Goal: Register for event/course

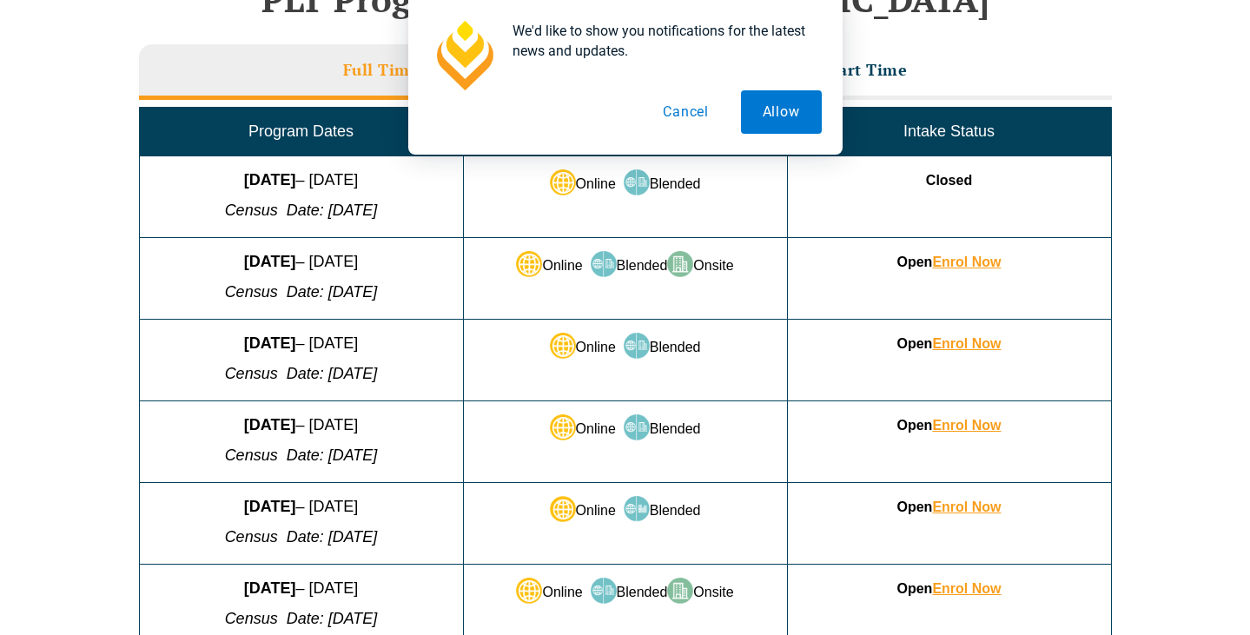
click at [670, 114] on button "Cancel" at bounding box center [685, 111] width 89 height 43
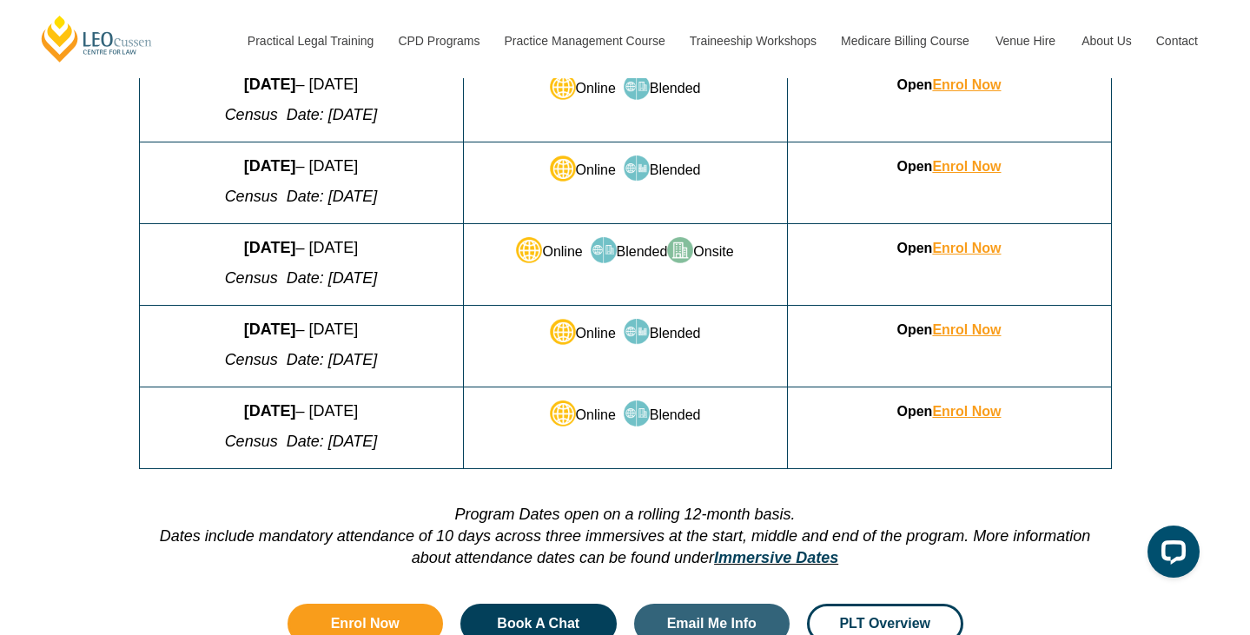
scroll to position [1181, 0]
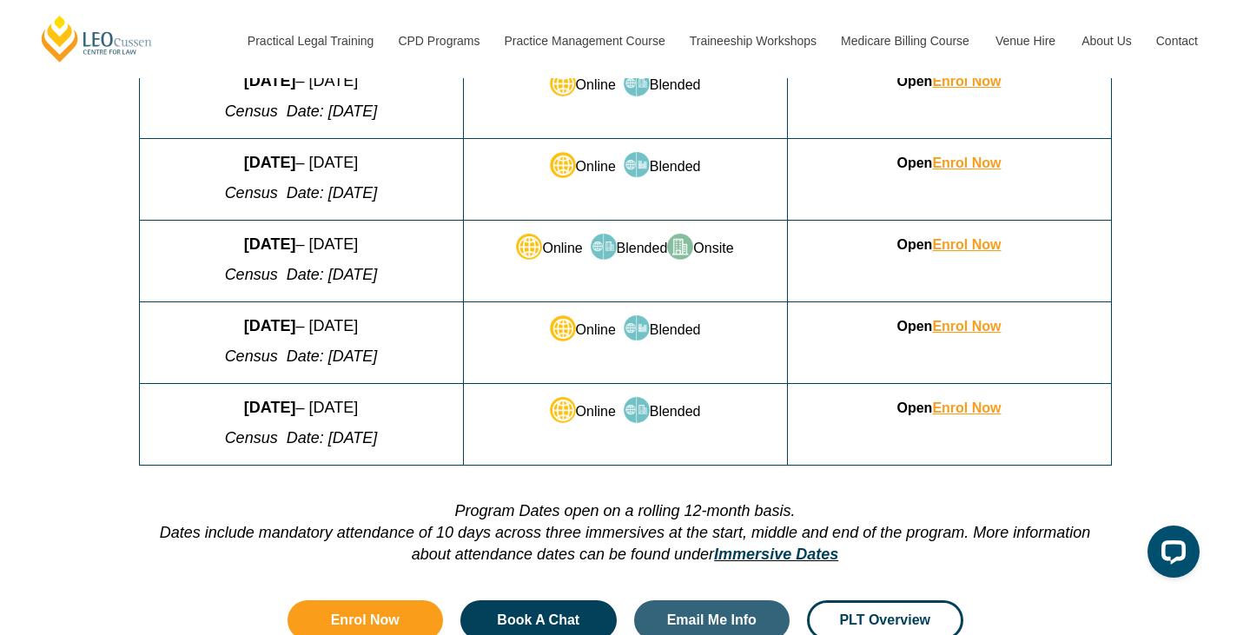
drag, startPoint x: 301, startPoint y: 327, endPoint x: 150, endPoint y: 326, distance: 151.1
click at [150, 326] on p "22 September 2025 – 20 February 2026" at bounding box center [301, 326] width 309 height 22
drag, startPoint x: 321, startPoint y: 327, endPoint x: 442, endPoint y: 330, distance: 120.8
click at [442, 330] on p "22 September 2025 – 20 February 2026" at bounding box center [301, 326] width 309 height 22
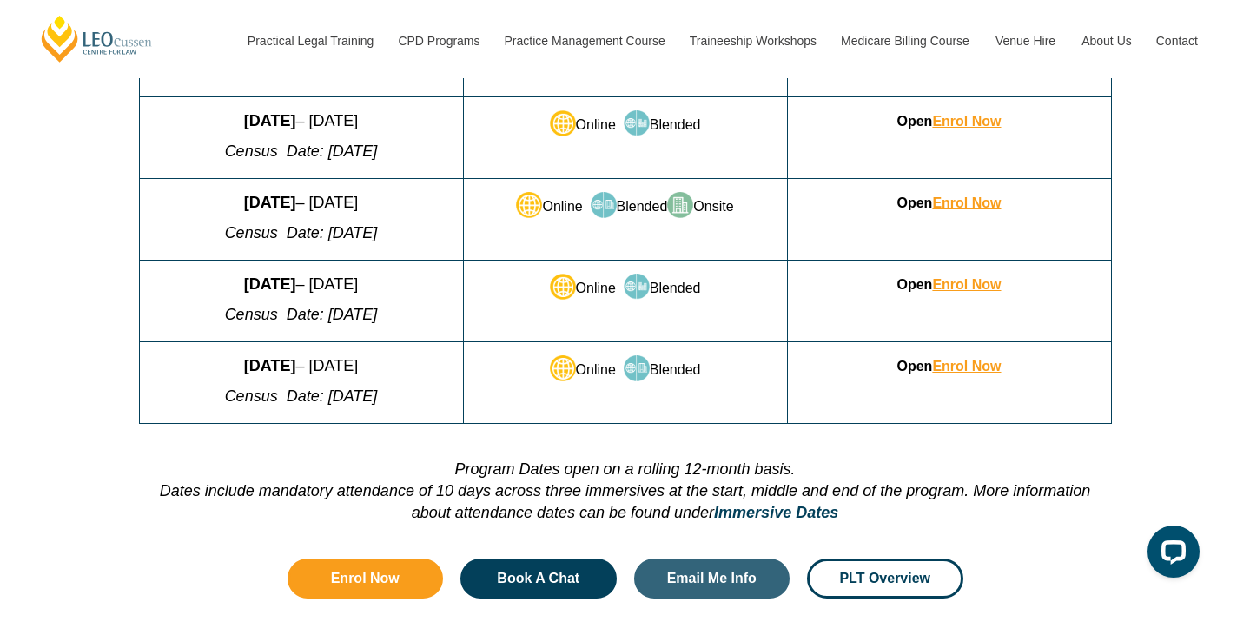
scroll to position [1225, 0]
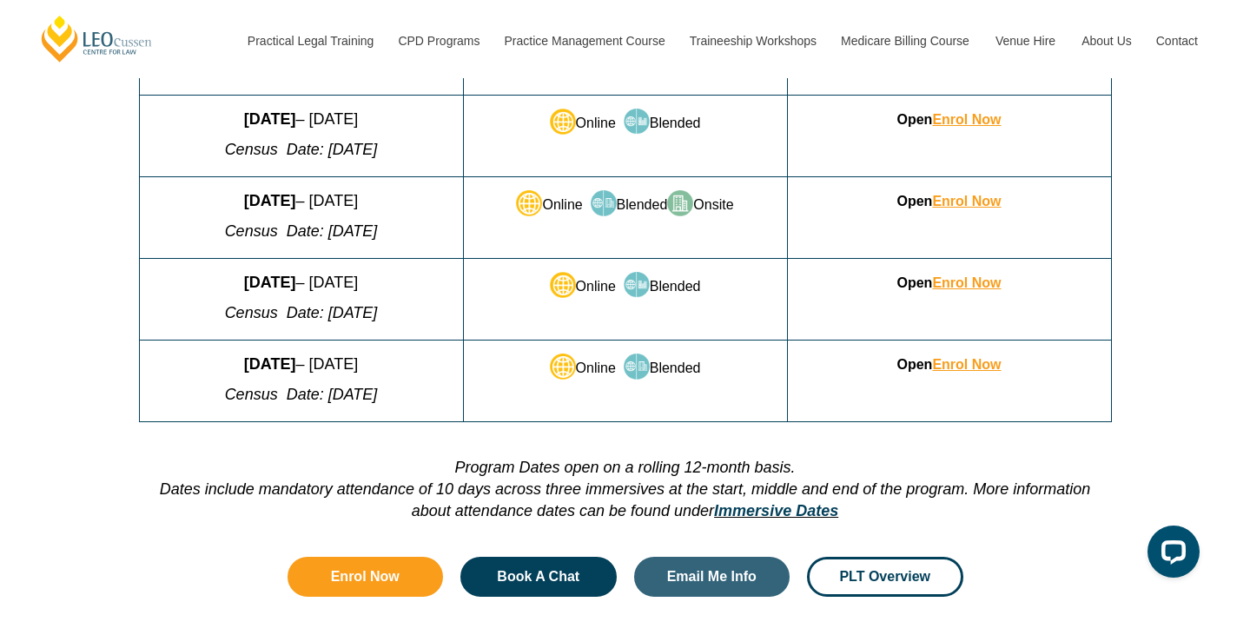
drag, startPoint x: 186, startPoint y: 363, endPoint x: 413, endPoint y: 369, distance: 227.7
click at [413, 369] on p "8 December 2025 – 8 May 2026" at bounding box center [301, 365] width 309 height 22
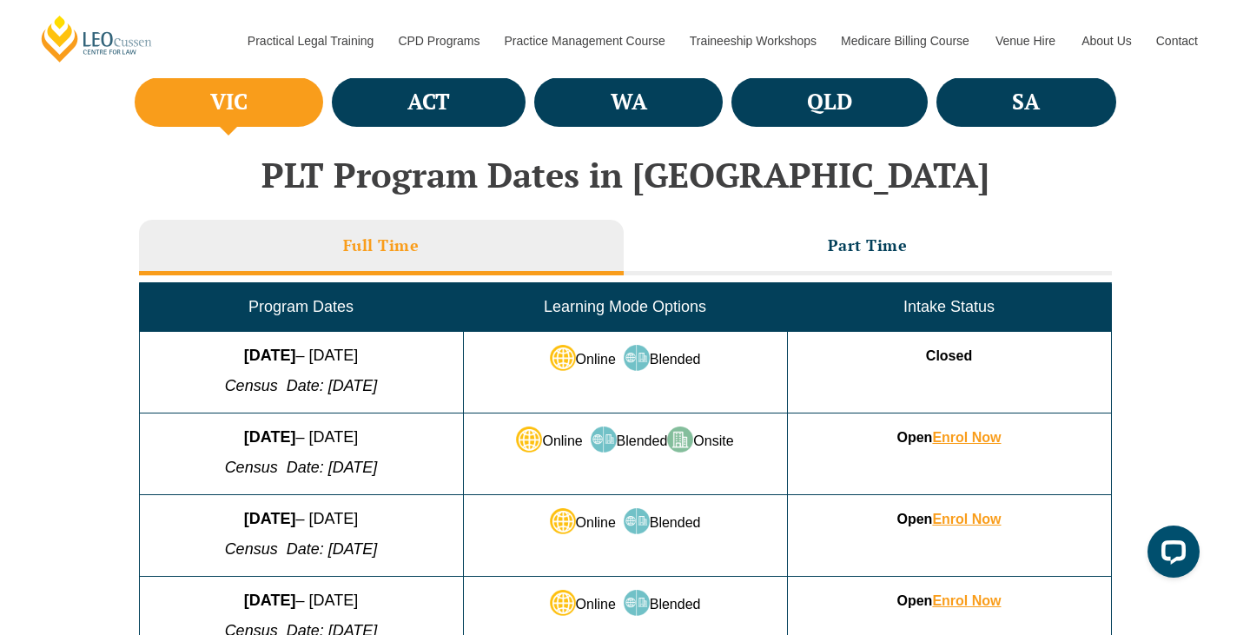
scroll to position [638, 0]
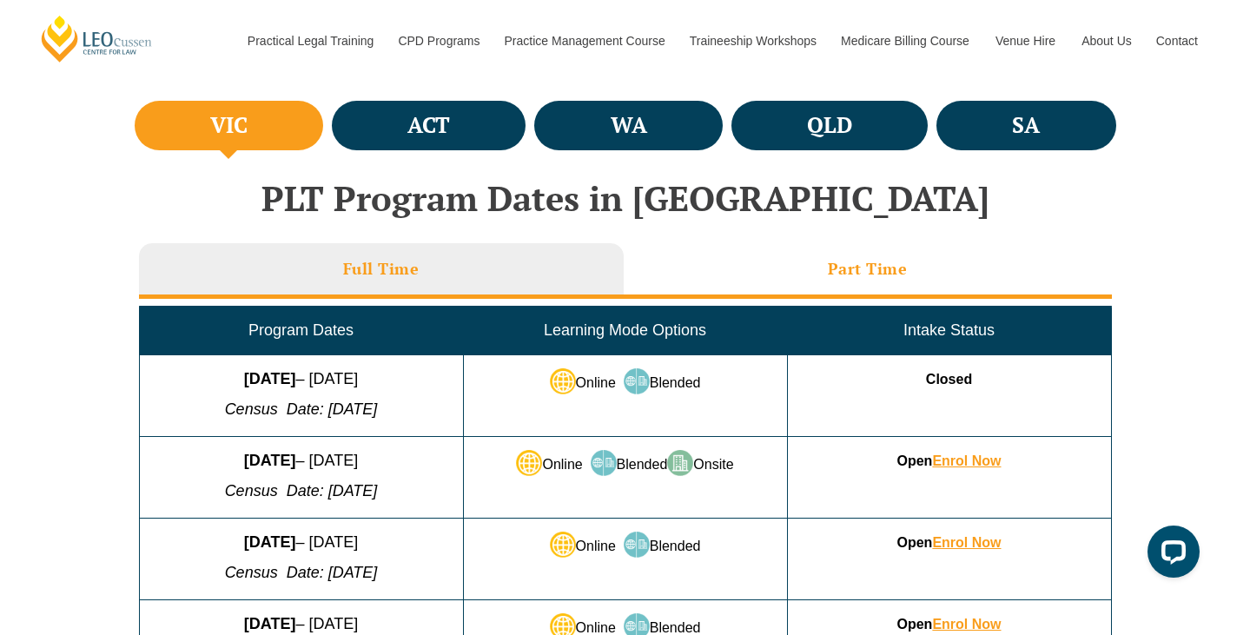
click at [829, 278] on h3 "Part Time" at bounding box center [868, 269] width 80 height 20
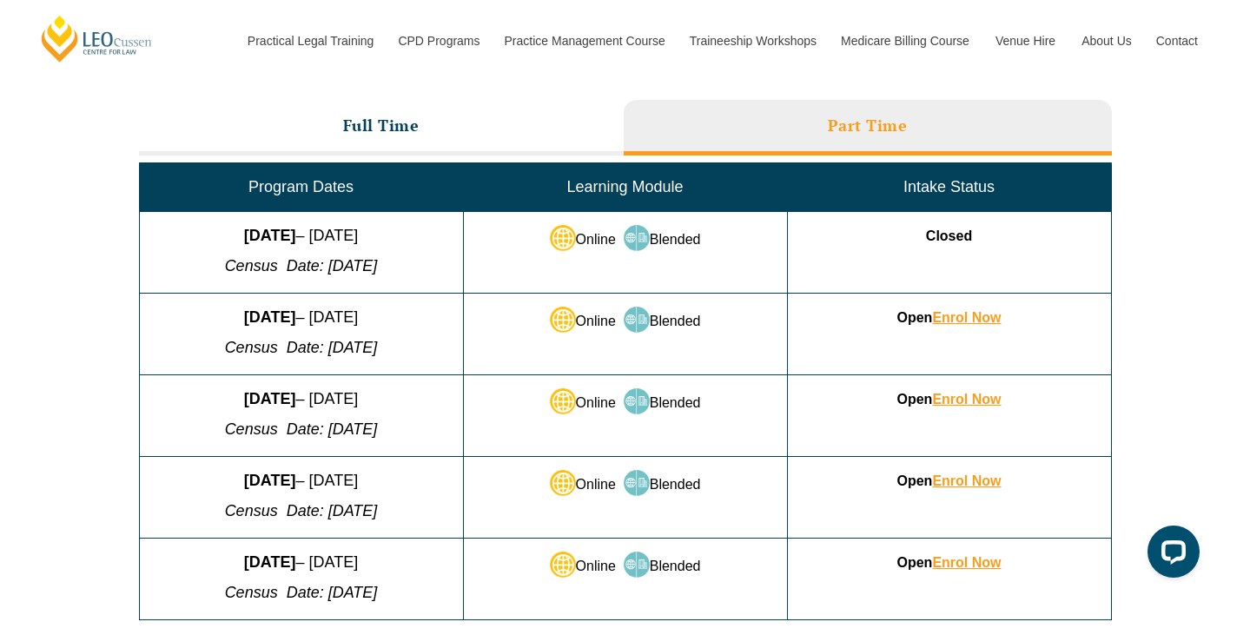
scroll to position [798, 0]
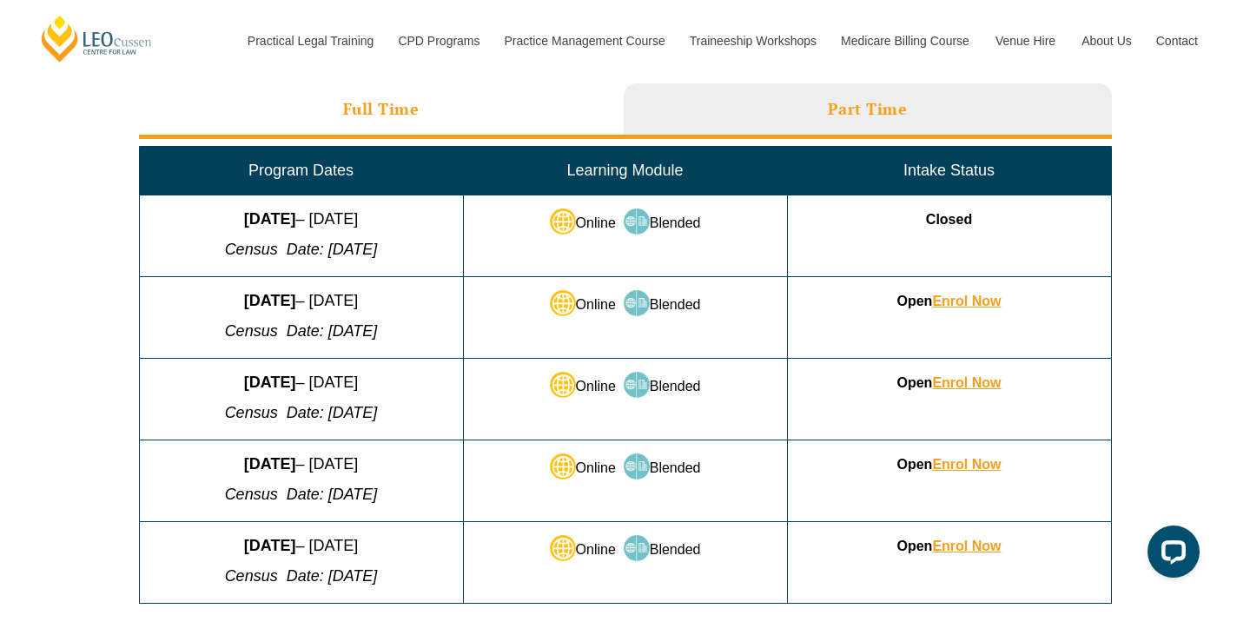
click at [407, 108] on h3 "Full Time" at bounding box center [381, 109] width 76 height 20
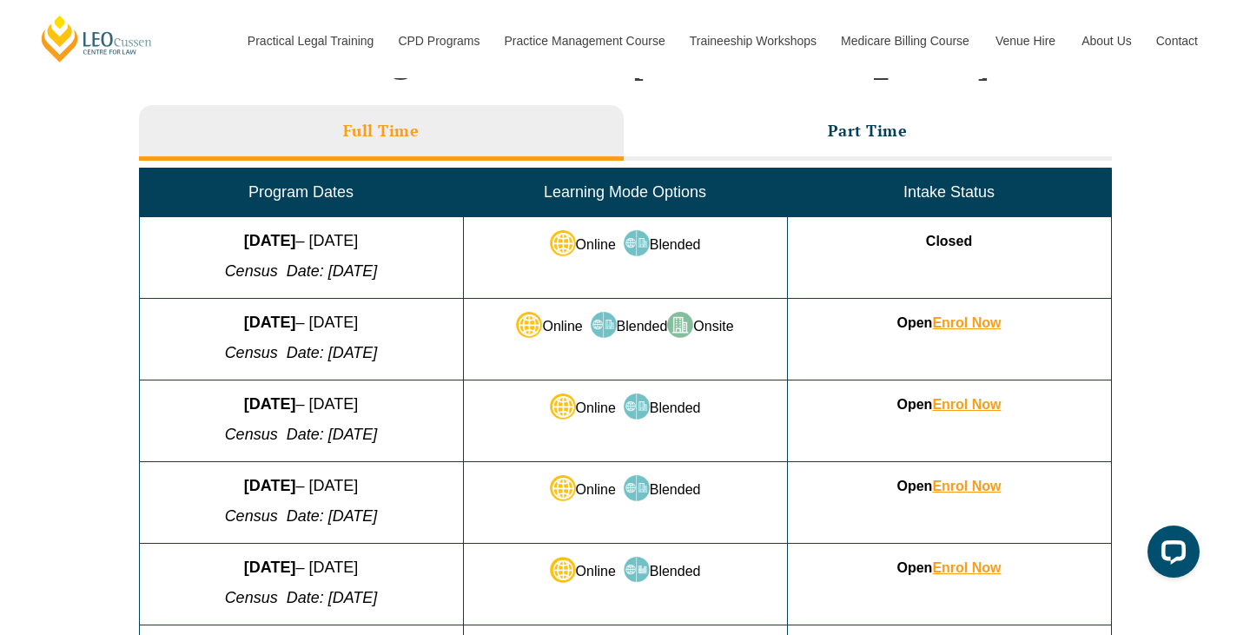
scroll to position [771, 0]
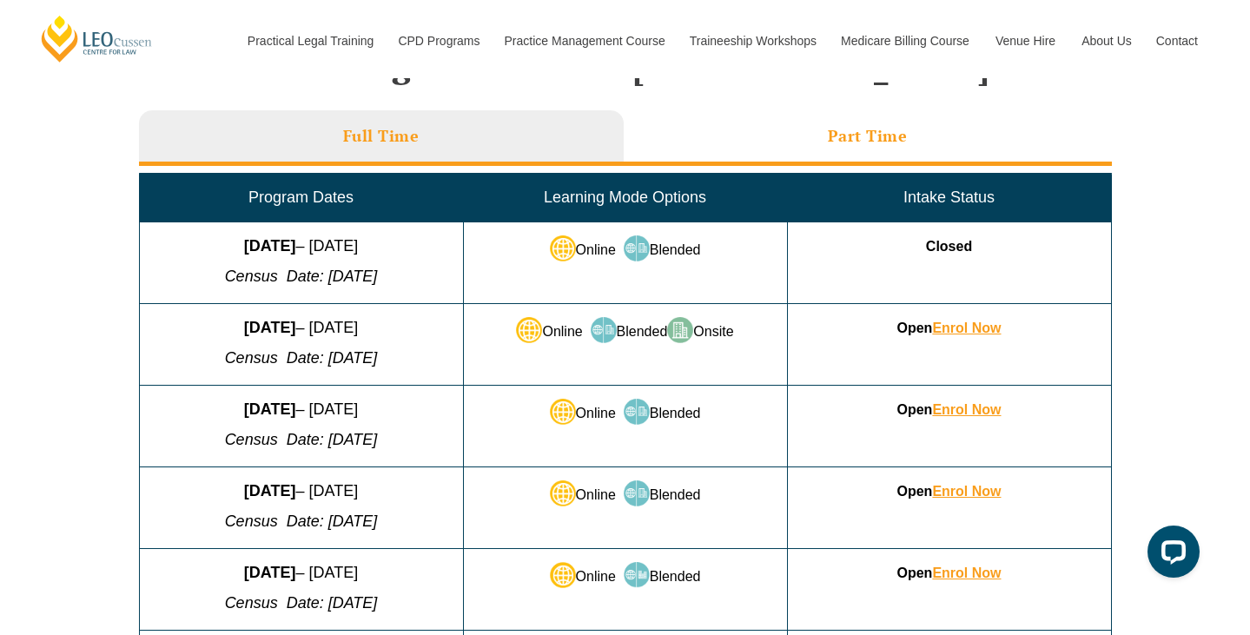
click at [865, 140] on h3 "Part Time" at bounding box center [868, 136] width 80 height 20
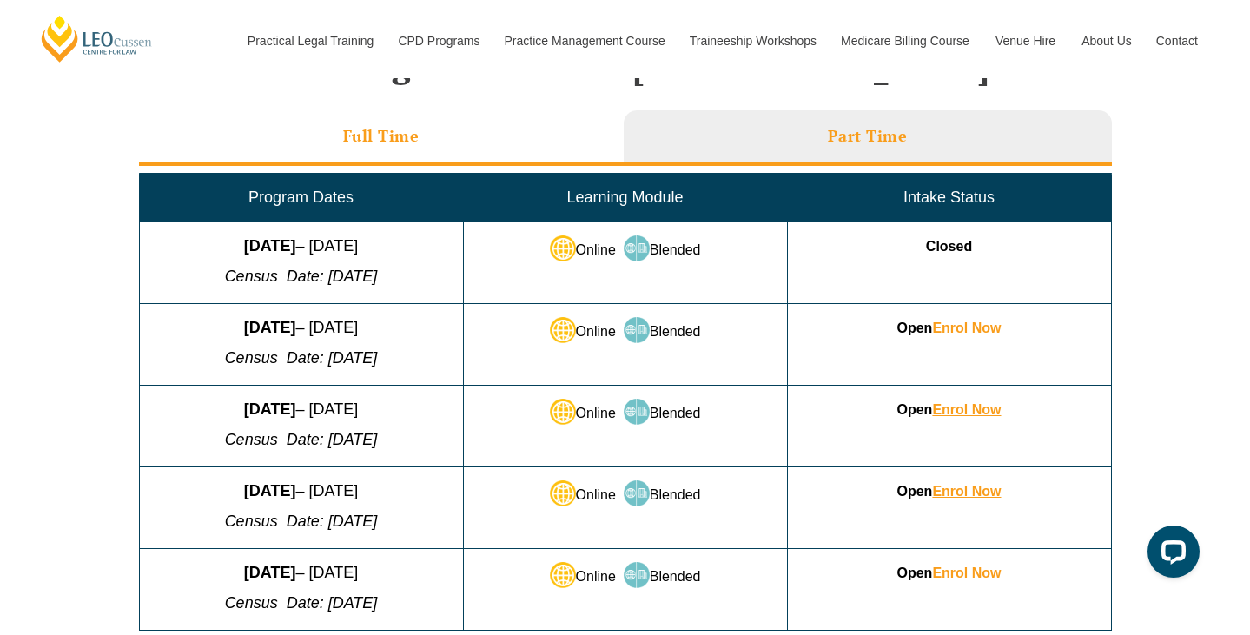
click at [412, 135] on h3 "Full Time" at bounding box center [381, 136] width 76 height 20
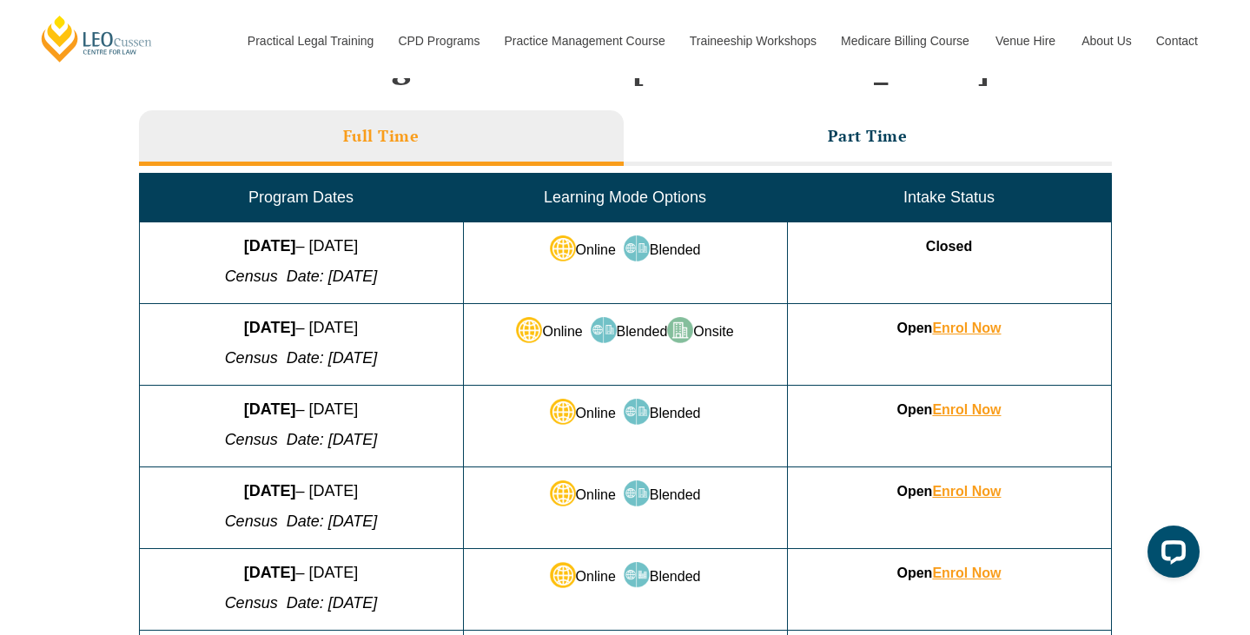
drag, startPoint x: 306, startPoint y: 328, endPoint x: 178, endPoint y: 328, distance: 127.7
click at [178, 328] on p "28 January 2025 – 13 June 2025" at bounding box center [301, 328] width 309 height 22
click at [339, 361] on em "Census Date: [DATE]" at bounding box center [301, 357] width 153 height 17
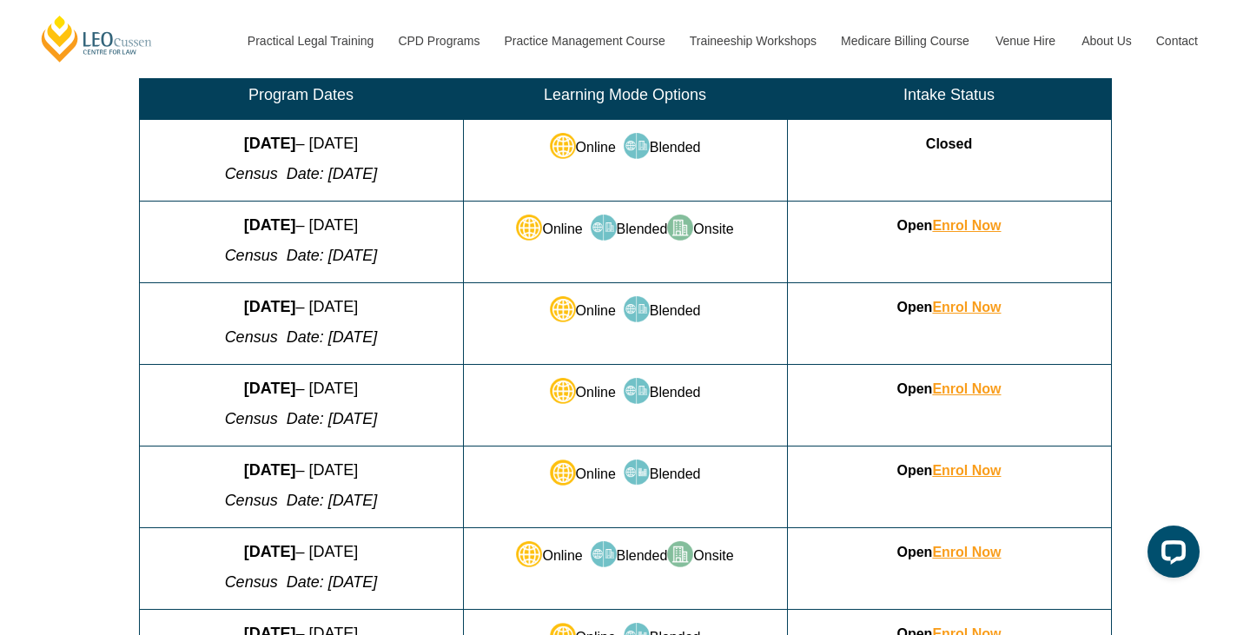
scroll to position [865, 0]
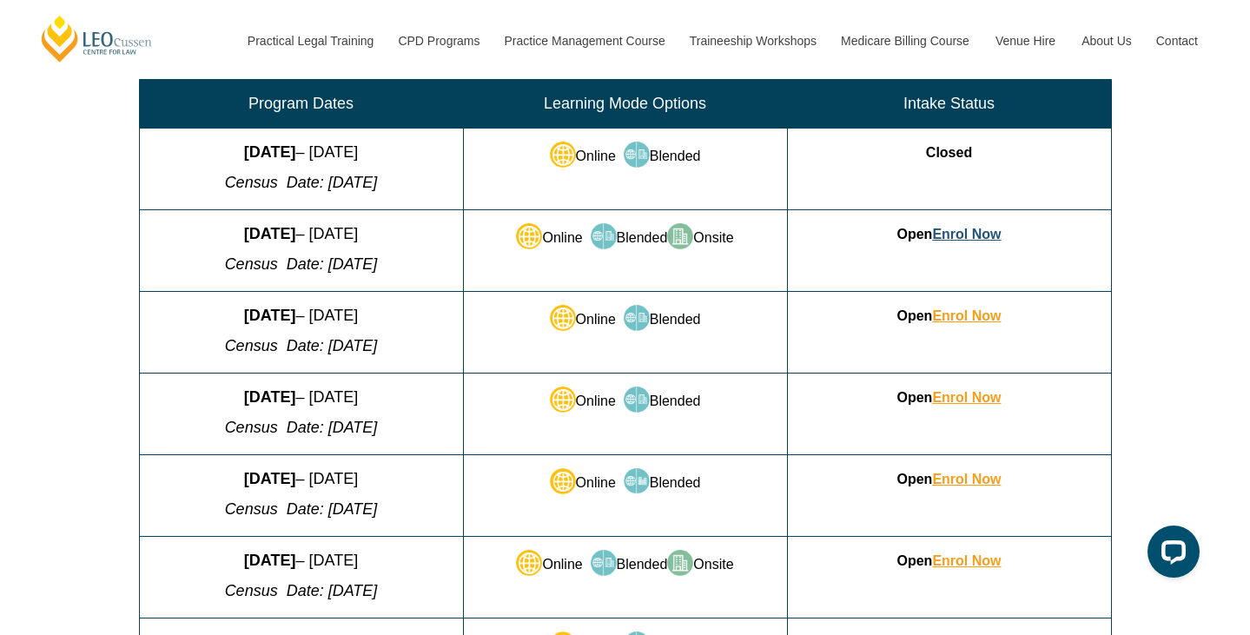
click at [960, 241] on link "Enrol Now" at bounding box center [966, 234] width 69 height 15
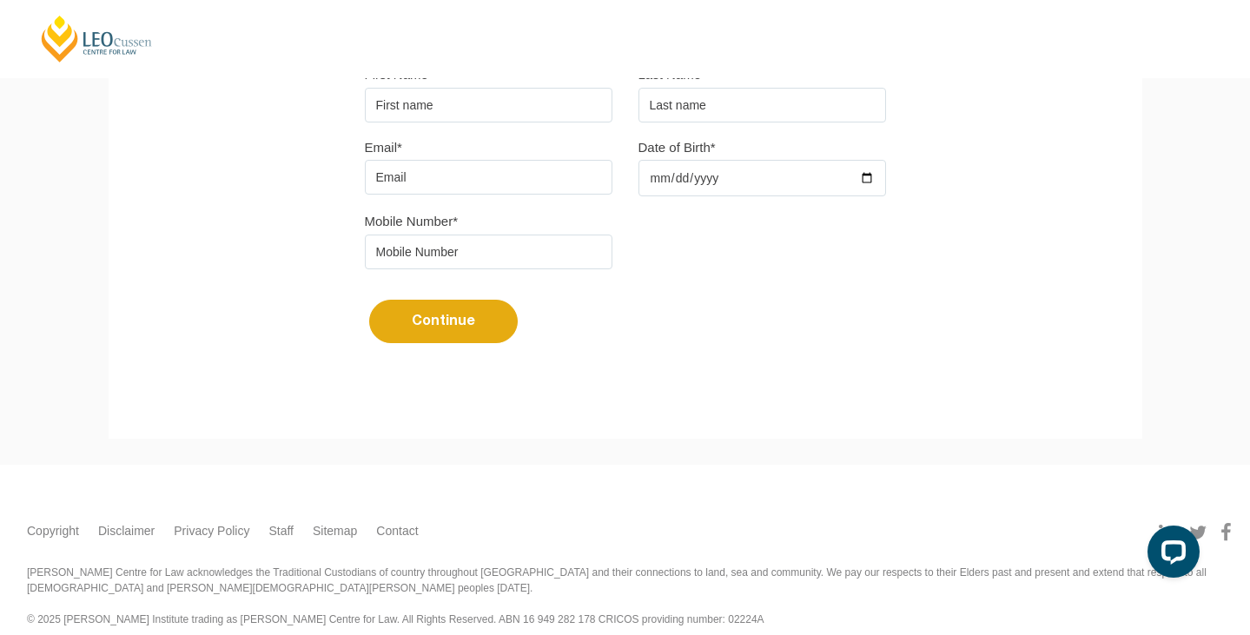
scroll to position [534, 0]
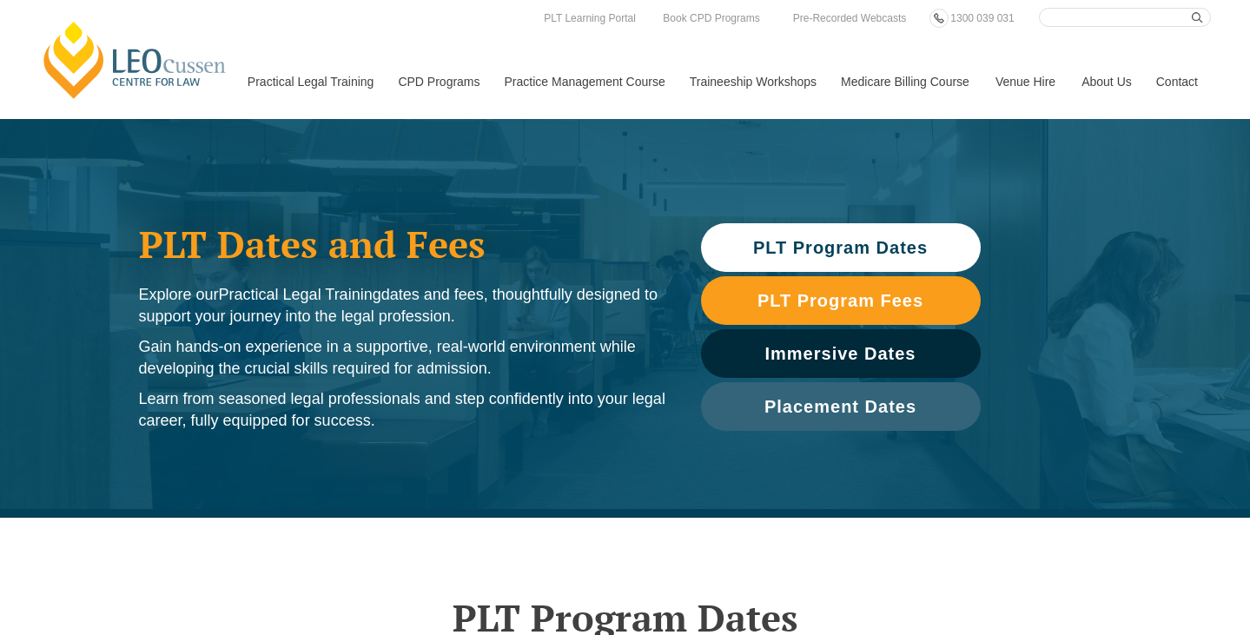
click at [810, 244] on span "PLT Program Dates" at bounding box center [840, 247] width 175 height 17
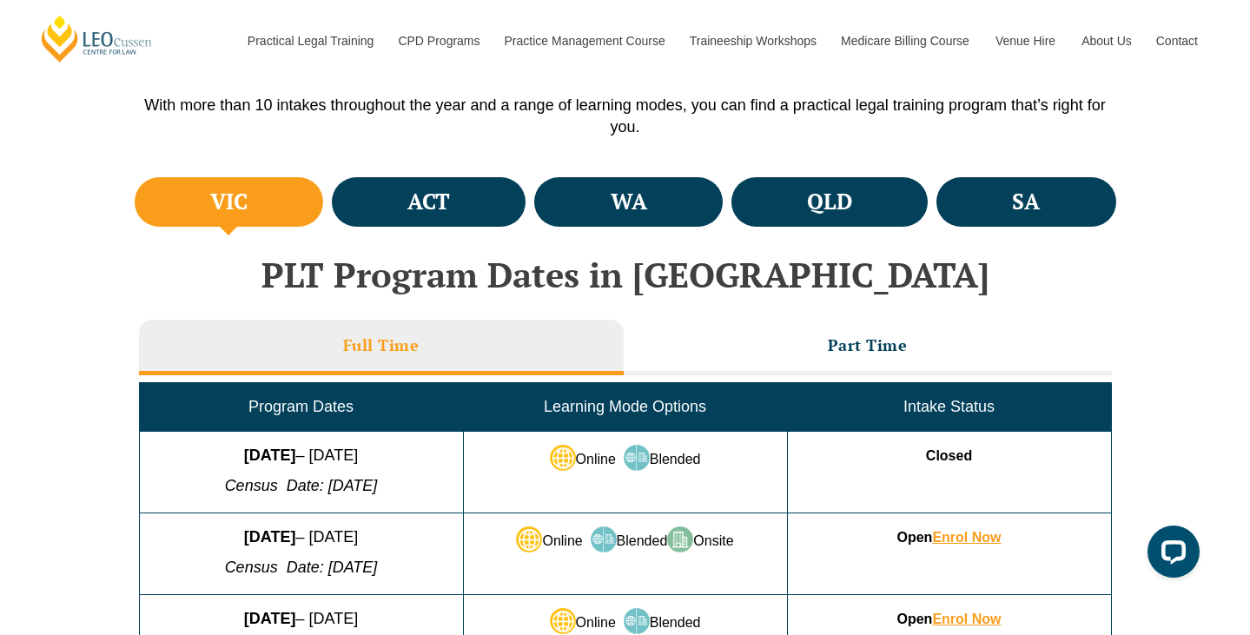
scroll to position [565, 0]
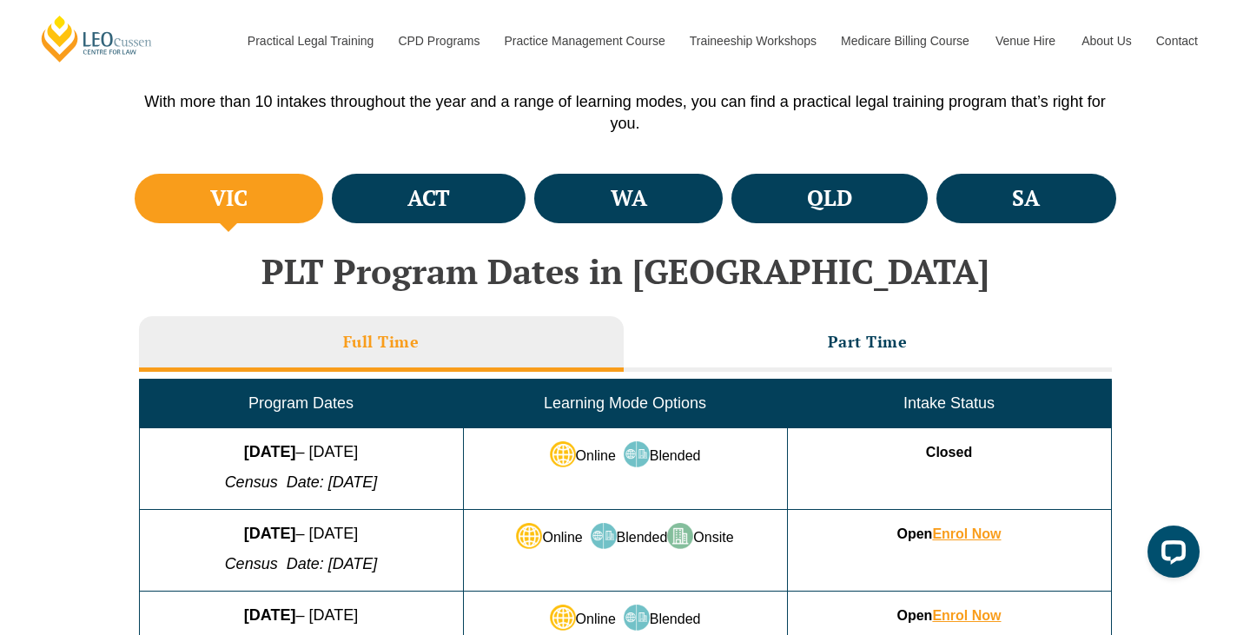
click at [570, 426] on td "Learning Mode Options" at bounding box center [625, 404] width 324 height 49
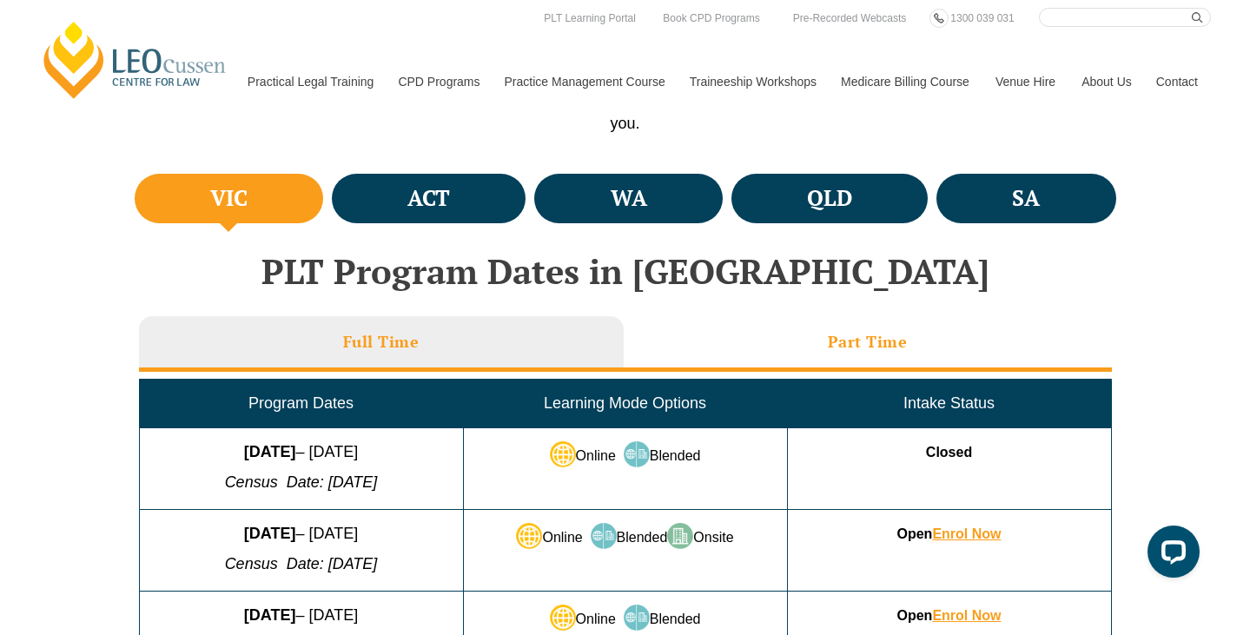
click at [843, 341] on h3 "Part Time" at bounding box center [868, 342] width 80 height 20
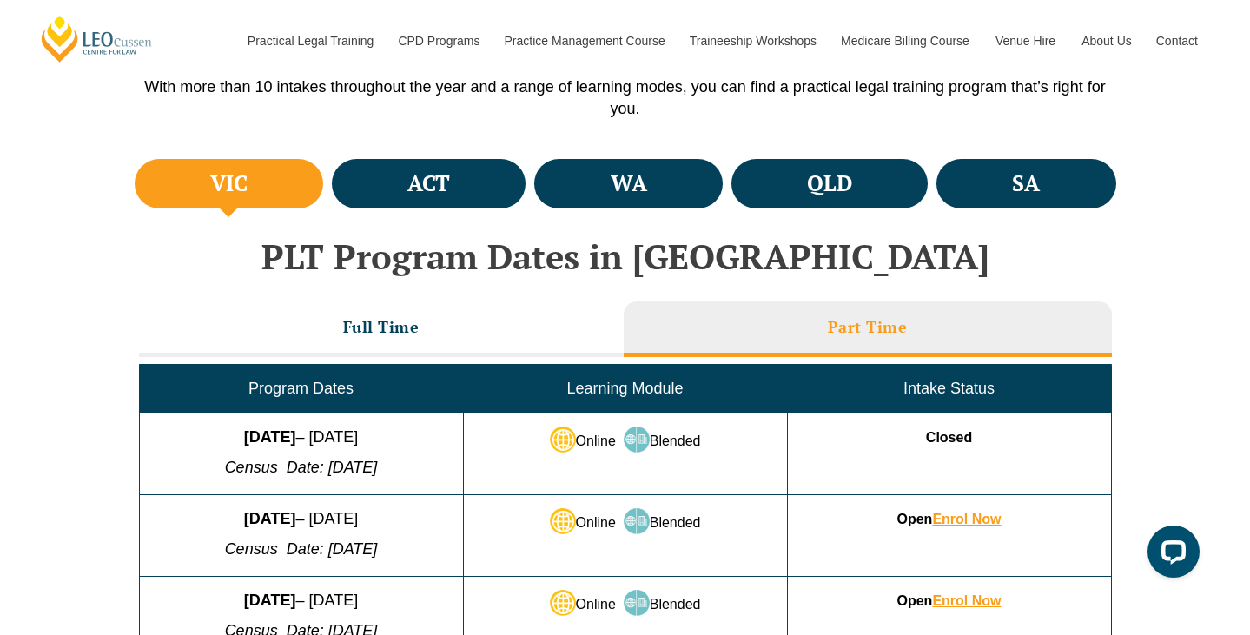
scroll to position [559, 0]
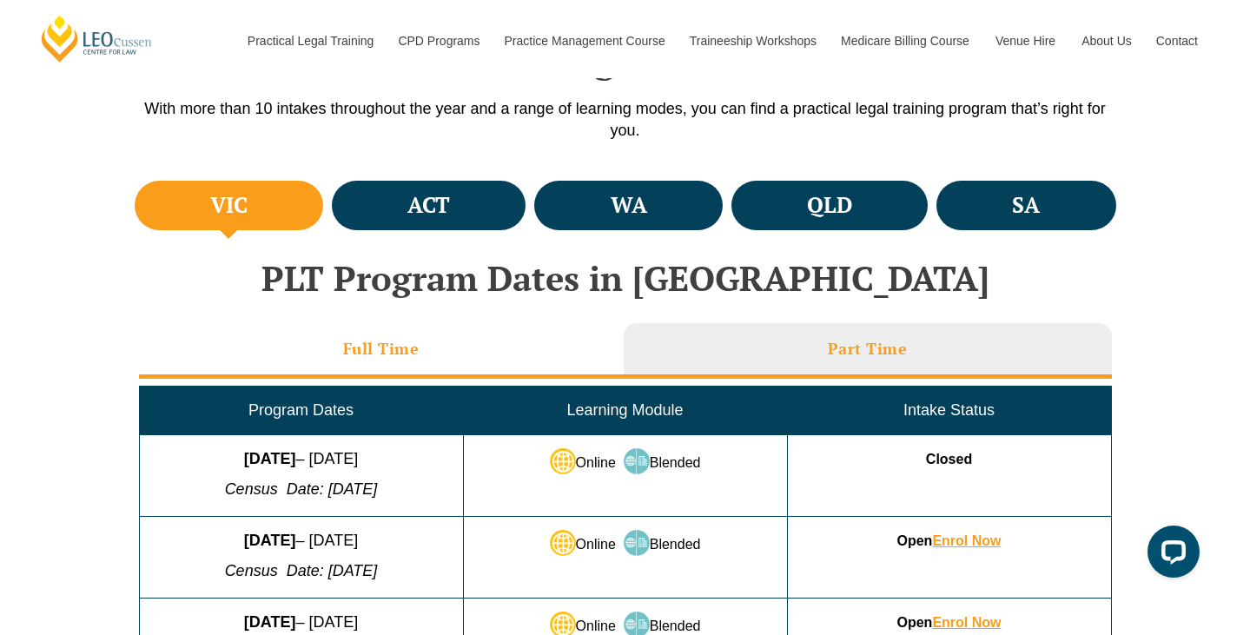
click at [353, 353] on h3 "Full Time" at bounding box center [381, 349] width 76 height 20
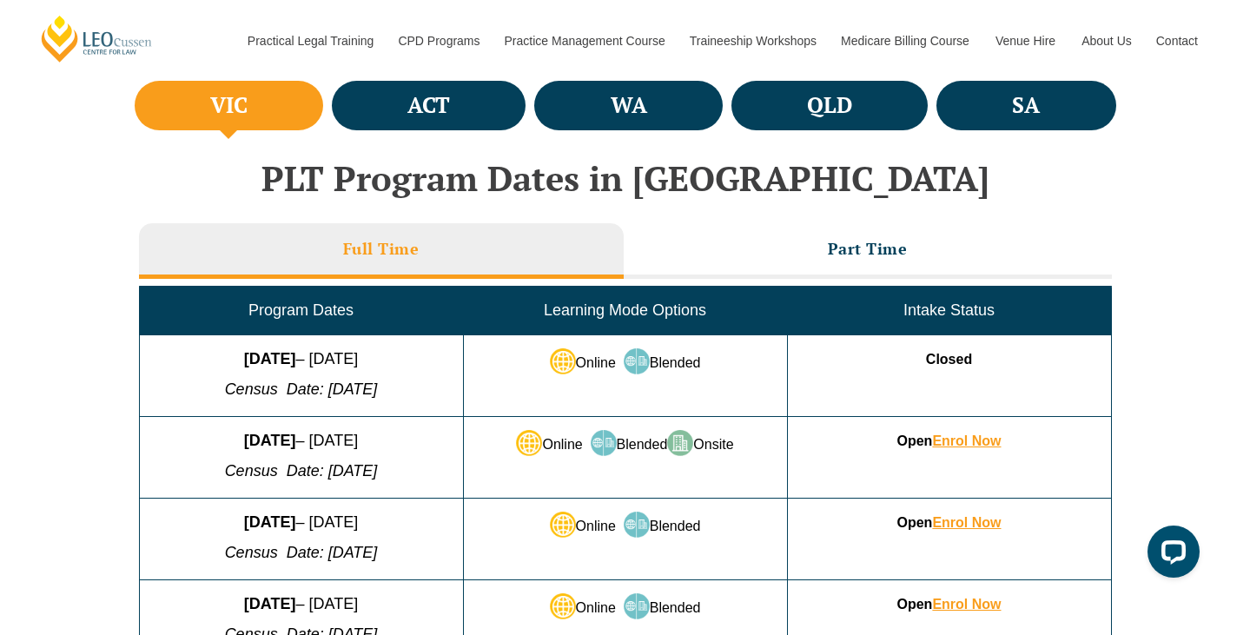
scroll to position [661, 0]
